Goal: Obtain resource: Download file/media

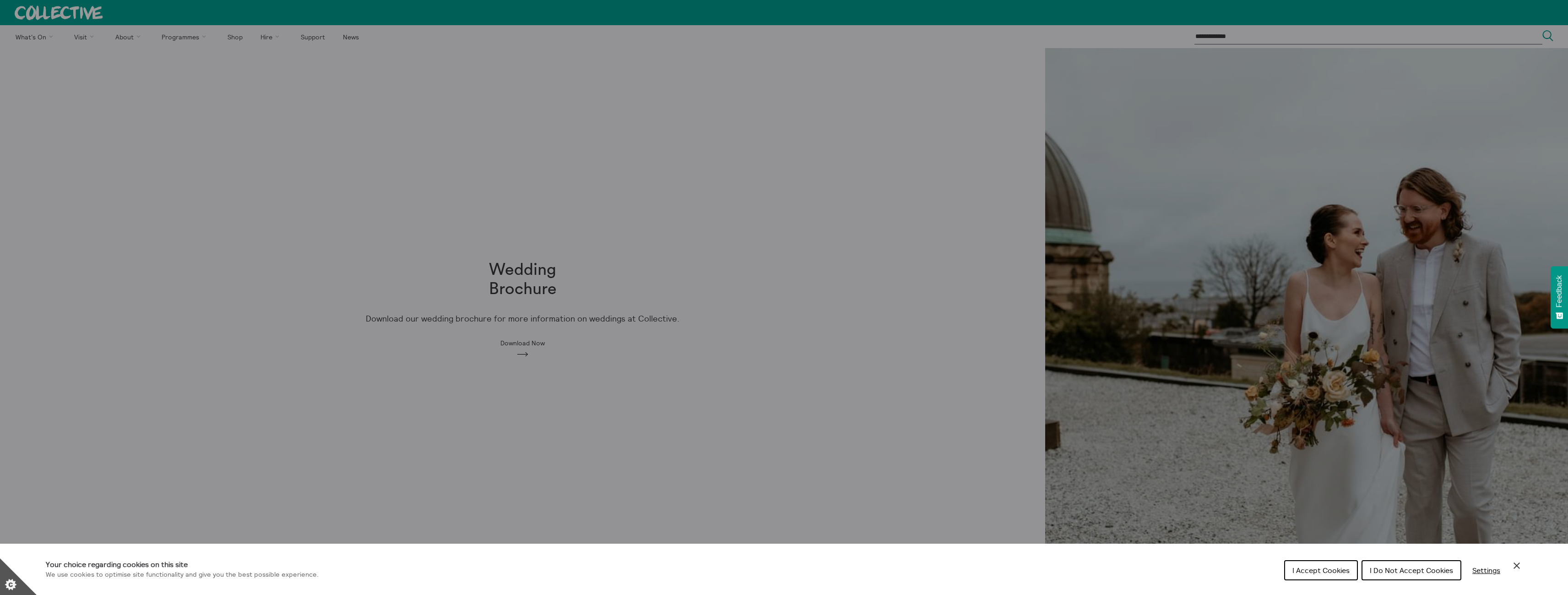
click at [808, 348] on div "Cookie preferences" at bounding box center [784, 297] width 1568 height 595
click at [1310, 569] on span "I Accept Cookies" at bounding box center [1320, 571] width 57 height 9
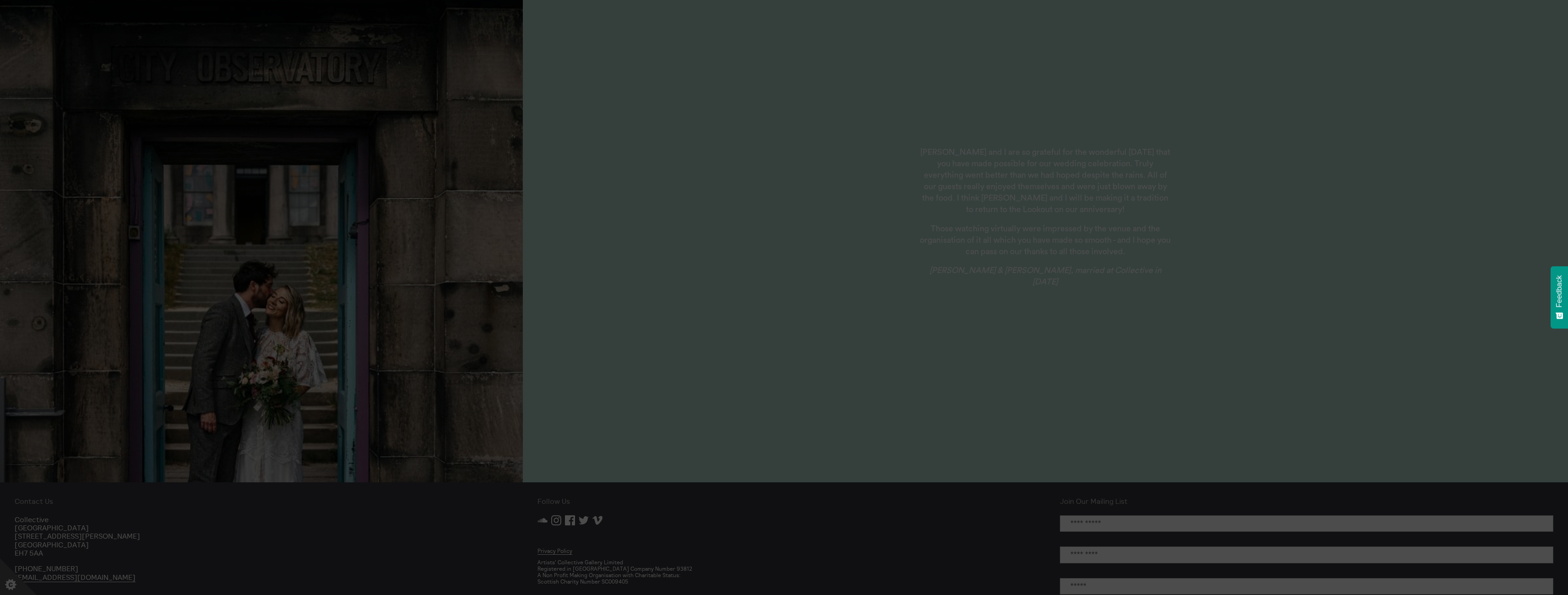
scroll to position [1195, 0]
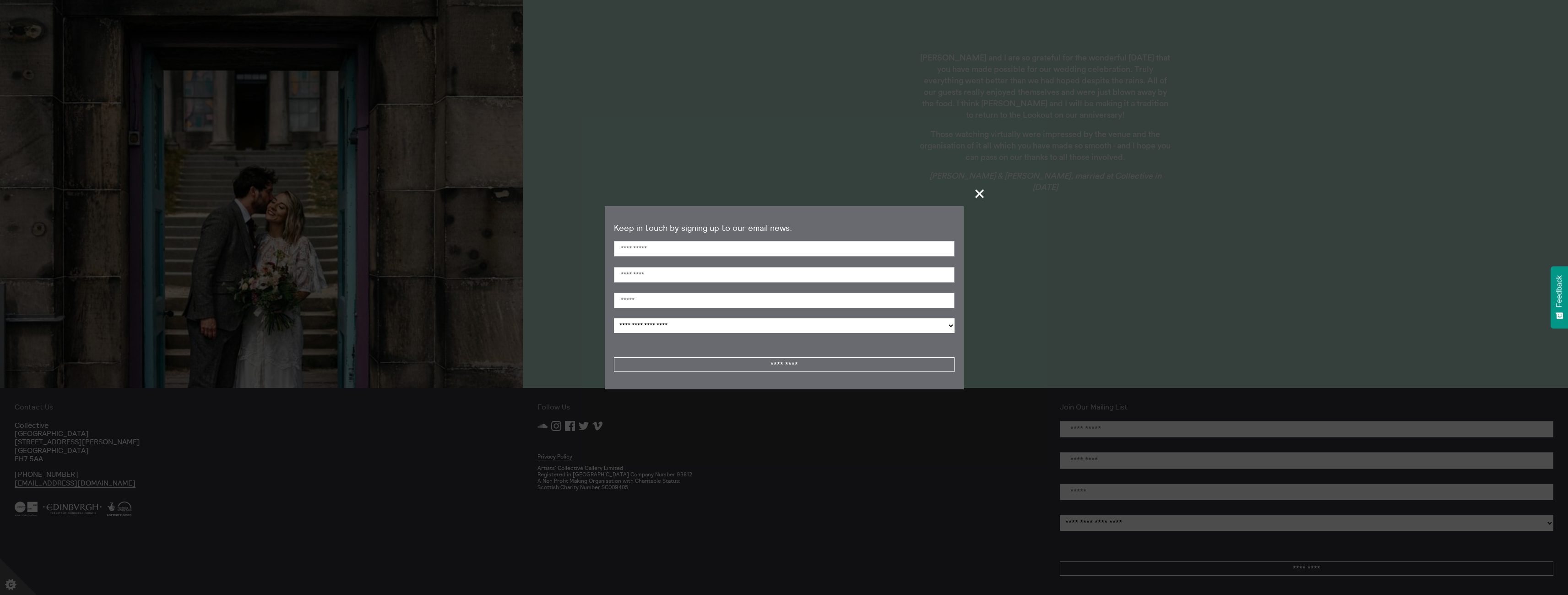
click at [977, 198] on span "+" at bounding box center [979, 194] width 27 height 27
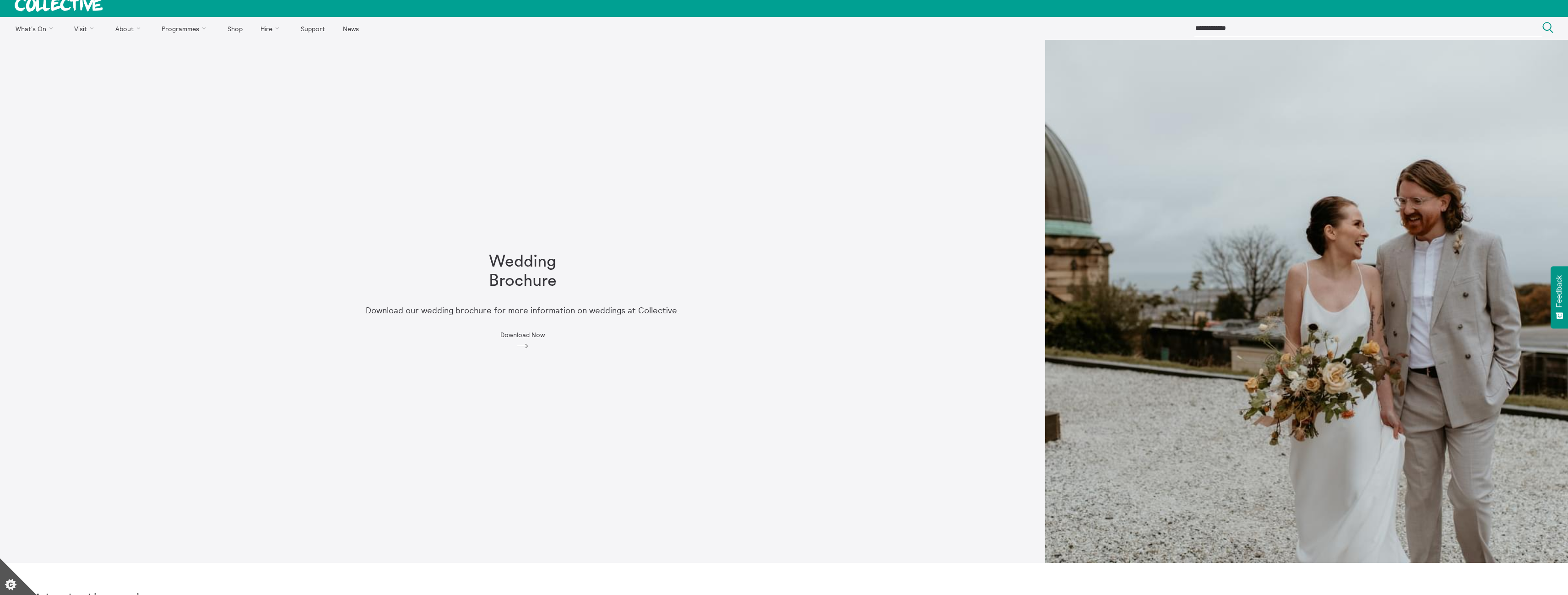
scroll to position [0, 0]
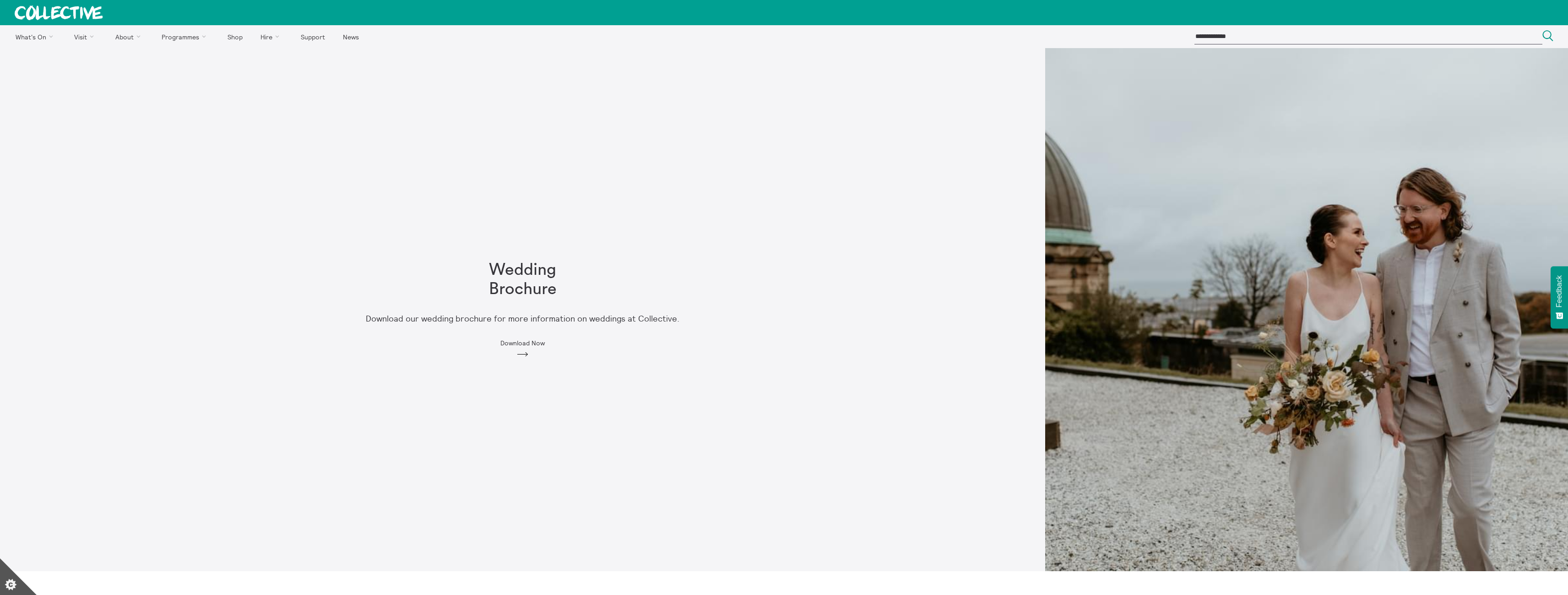
click at [523, 342] on span "Download Now" at bounding box center [523, 343] width 45 height 7
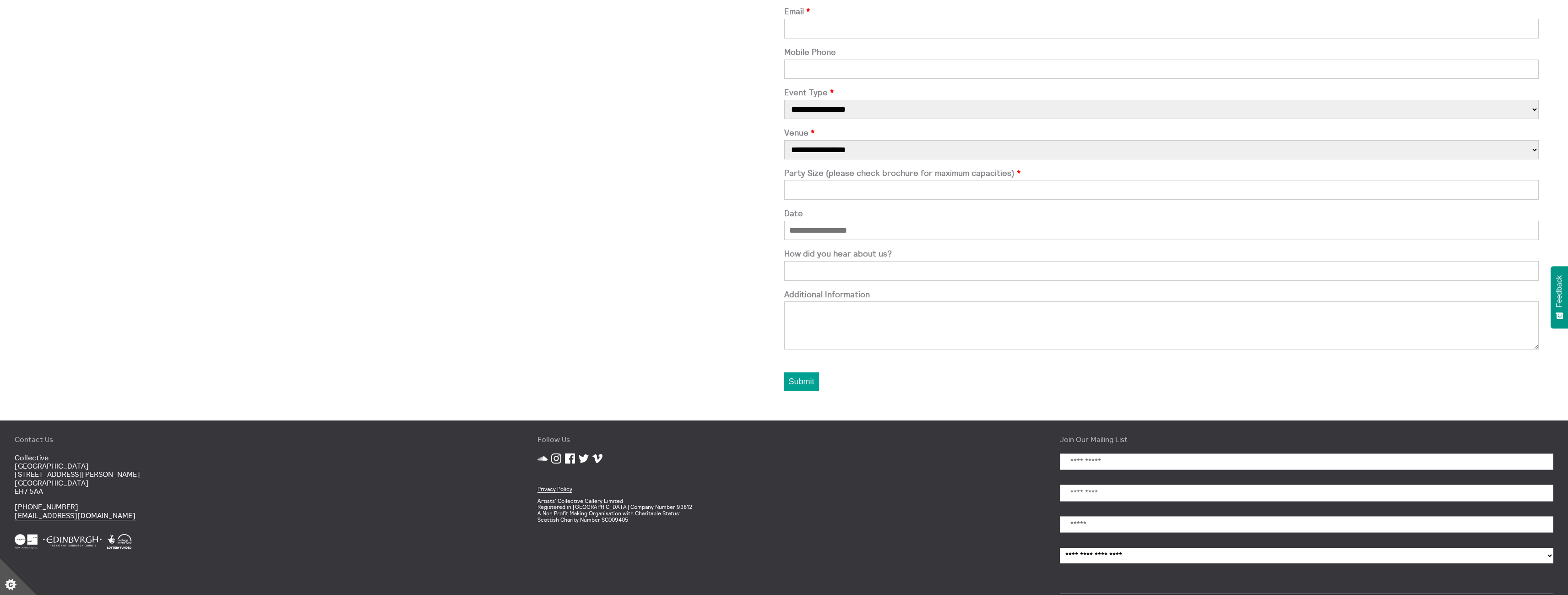
scroll to position [780, 0]
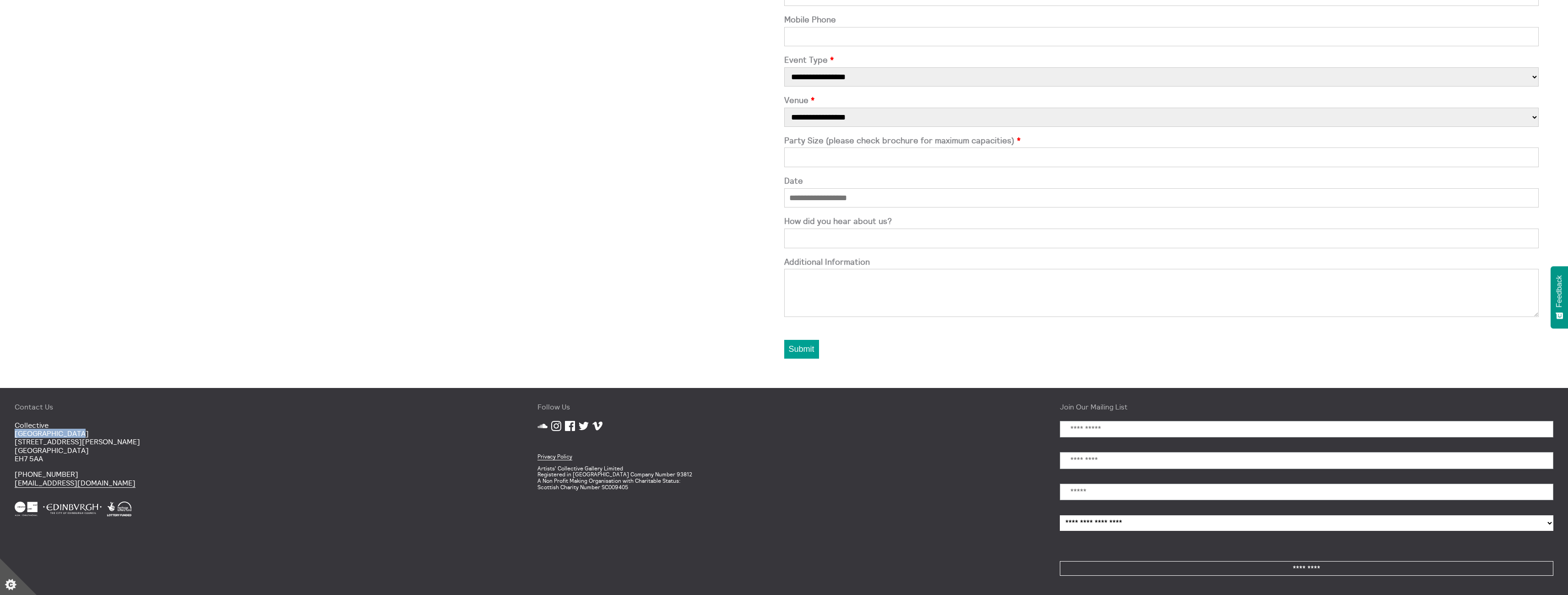
drag, startPoint x: 80, startPoint y: 429, endPoint x: 5, endPoint y: 431, distance: 75.0
click at [5, 431] on div "Contact Us [GEOGRAPHIC_DATA] [STREET_ADDRESS][PERSON_NAME] [PHONE_NUMBER] [EMAI…" at bounding box center [261, 491] width 523 height 207
click at [62, 436] on p "[GEOGRAPHIC_DATA] [STREET_ADDRESS][PERSON_NAME]" at bounding box center [261, 442] width 493 height 42
drag, startPoint x: 83, startPoint y: 433, endPoint x: 16, endPoint y: 425, distance: 67.5
click at [16, 425] on p "[GEOGRAPHIC_DATA] [STREET_ADDRESS][PERSON_NAME]" at bounding box center [261, 442] width 493 height 42
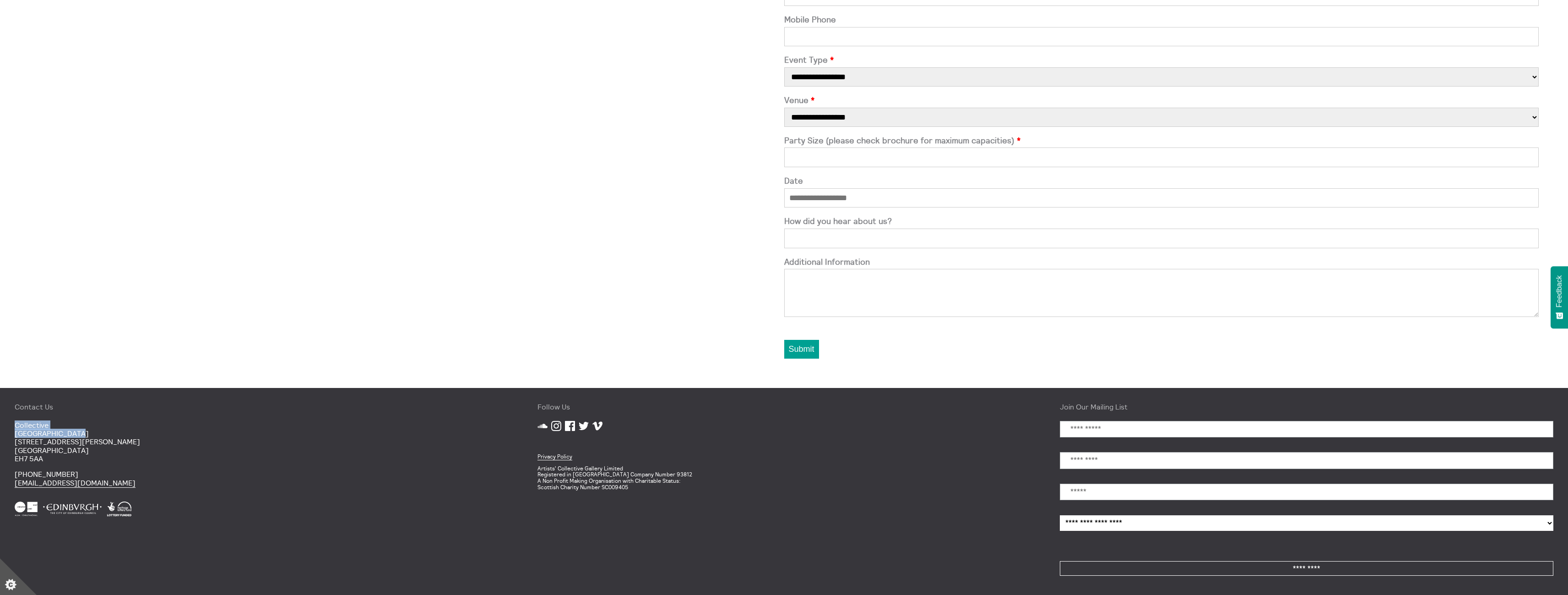
copy p "[GEOGRAPHIC_DATA]"
